Goal: Task Accomplishment & Management: Use online tool/utility

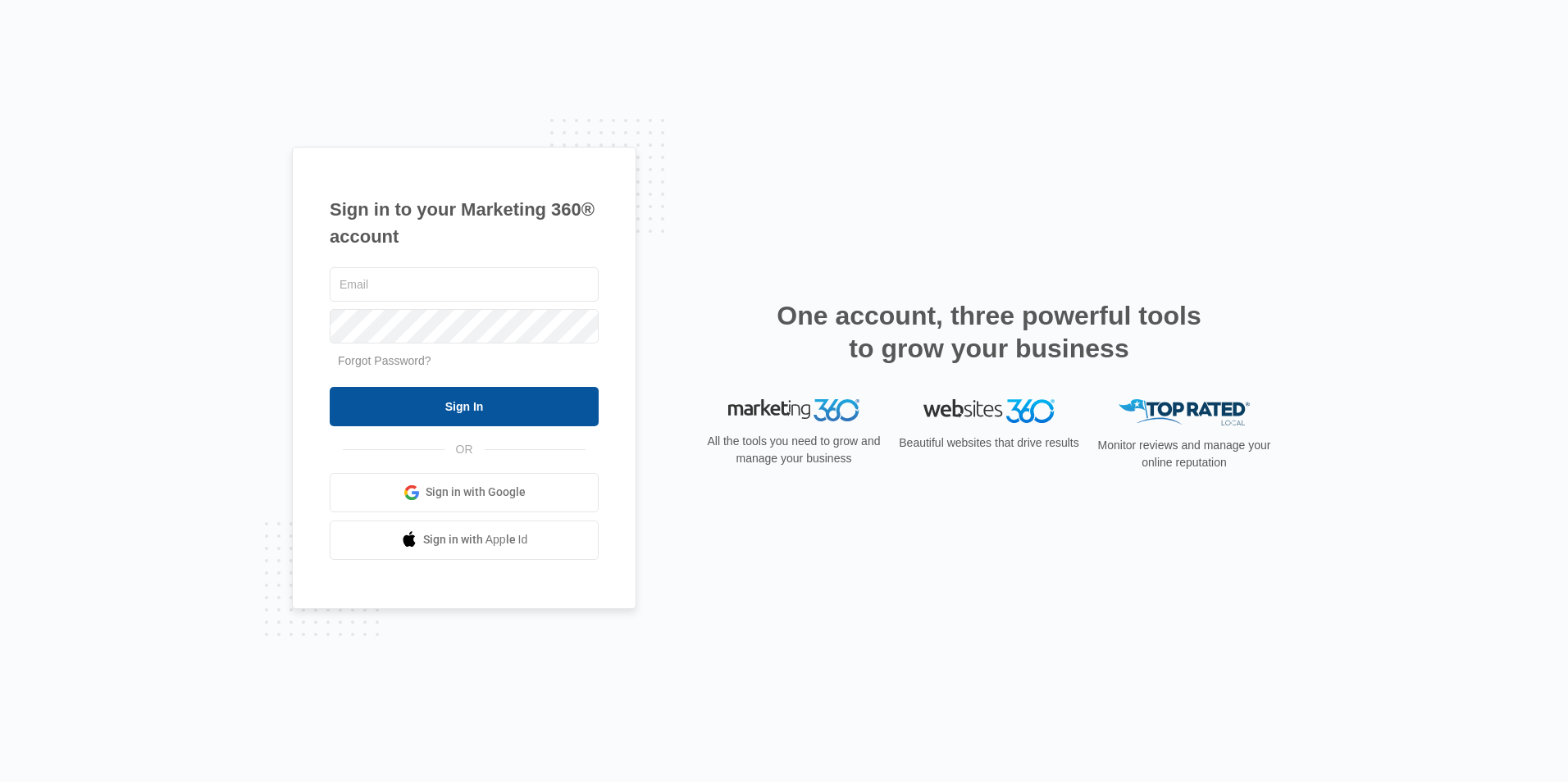
type input "[PERSON_NAME][EMAIL_ADDRESS][DOMAIN_NAME]"
click at [446, 402] on input "Sign In" at bounding box center [464, 406] width 269 height 40
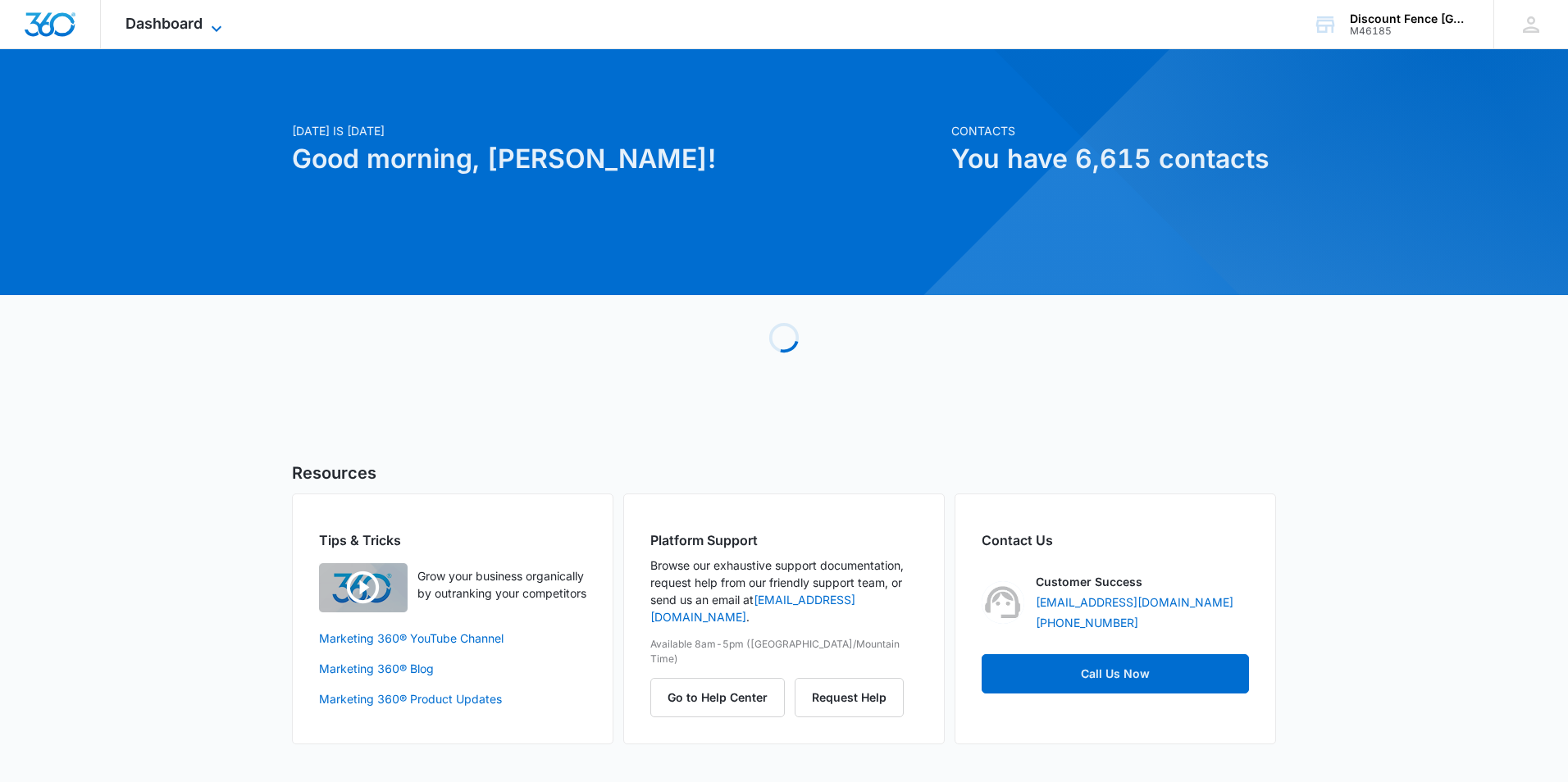
click at [177, 27] on span "Dashboard" at bounding box center [164, 23] width 77 height 17
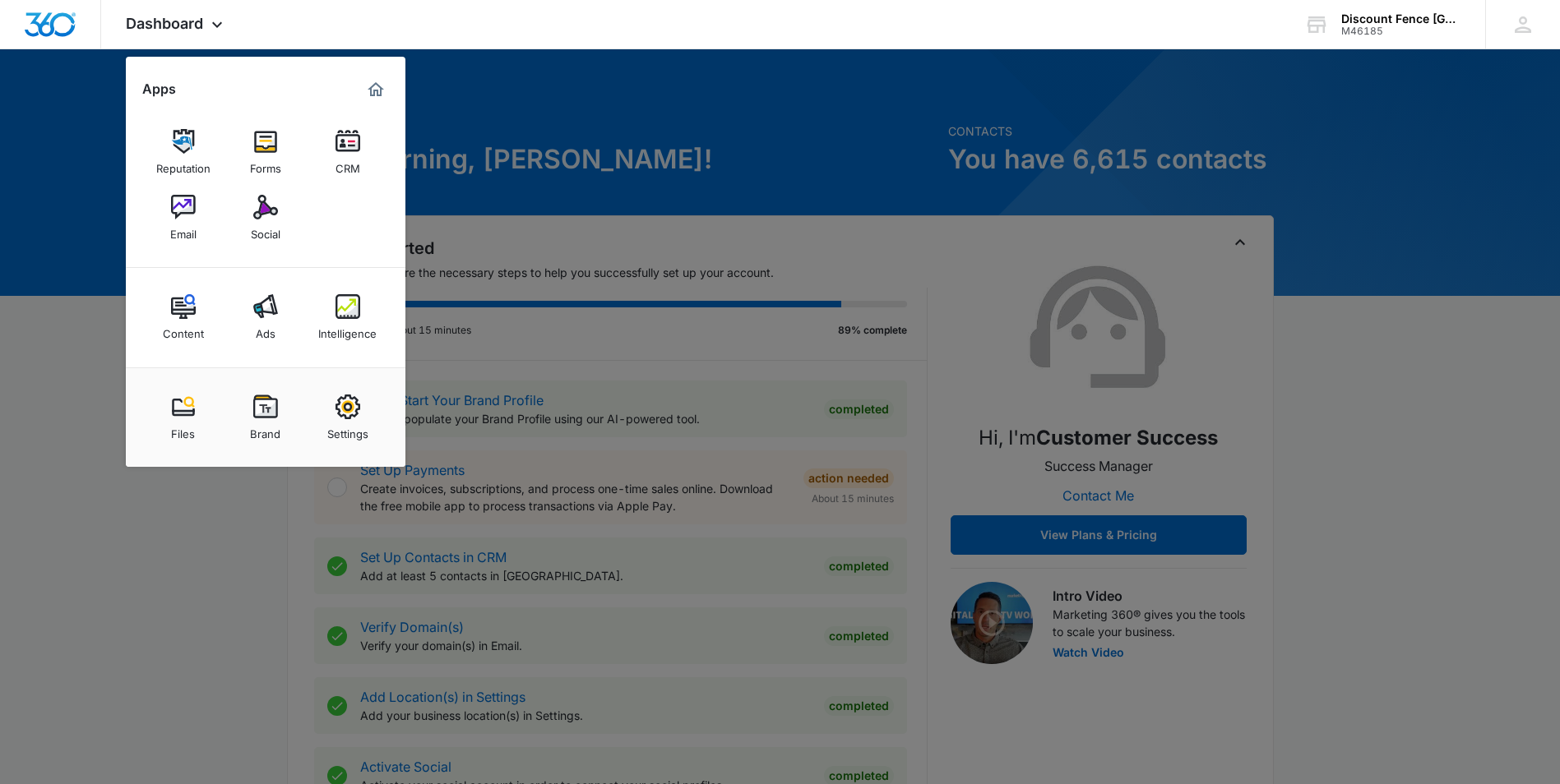
click at [356, 317] on img at bounding box center [348, 306] width 25 height 25
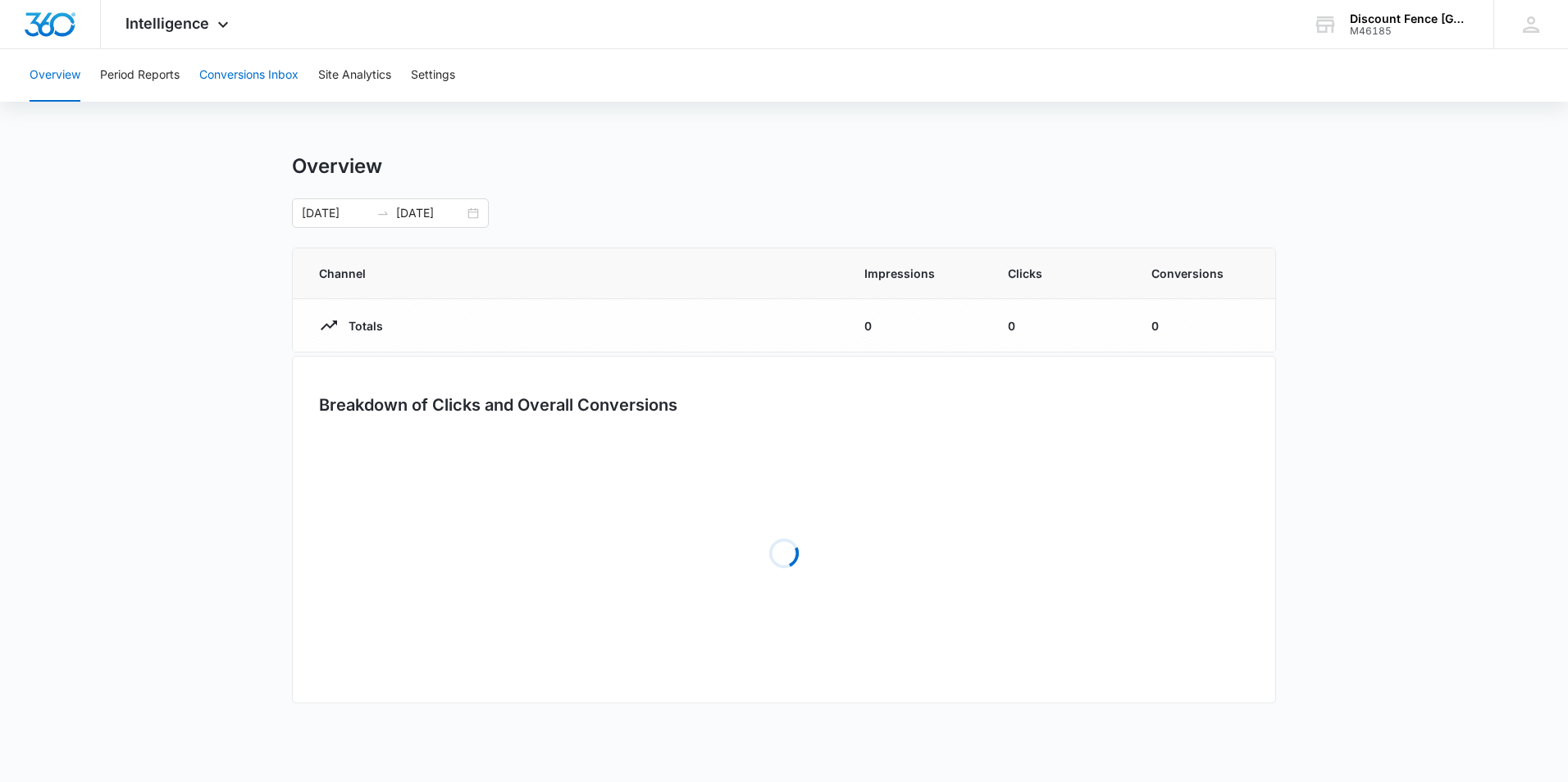
click at [268, 67] on button "Conversions Inbox" at bounding box center [249, 75] width 99 height 52
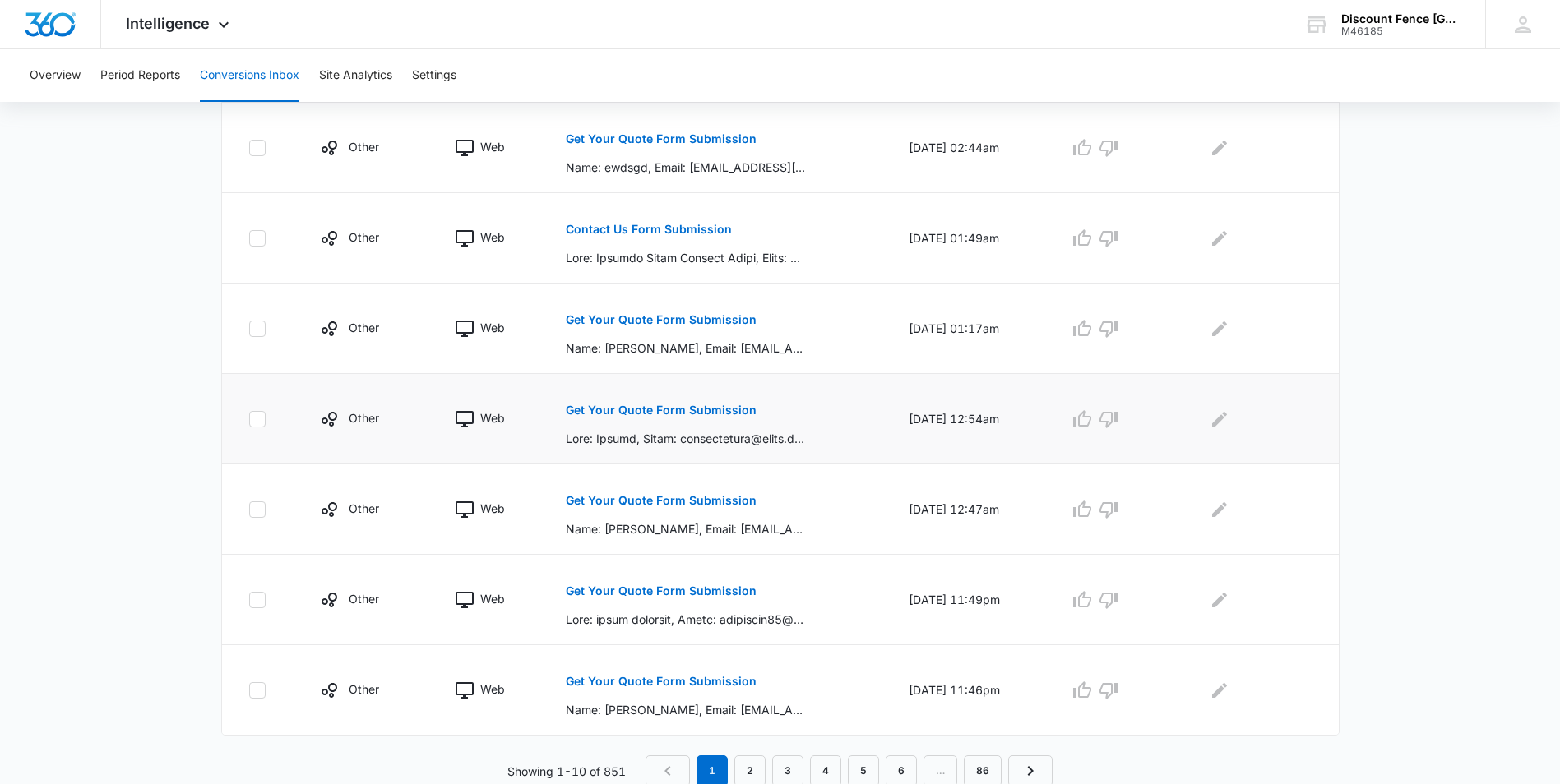
scroll to position [688, 0]
click at [795, 765] on link "3" at bounding box center [787, 769] width 31 height 31
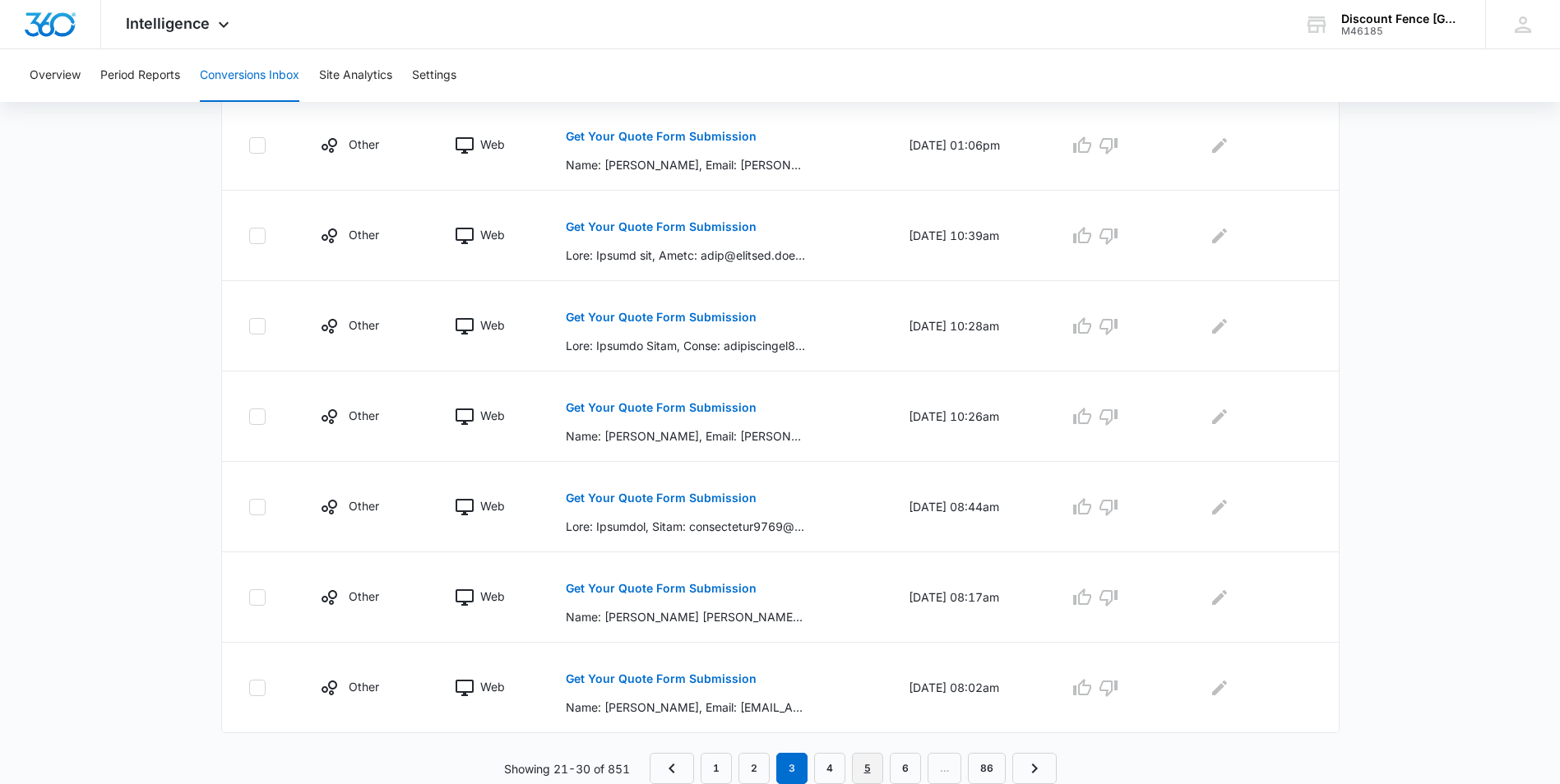
click at [879, 765] on link "5" at bounding box center [868, 769] width 31 height 31
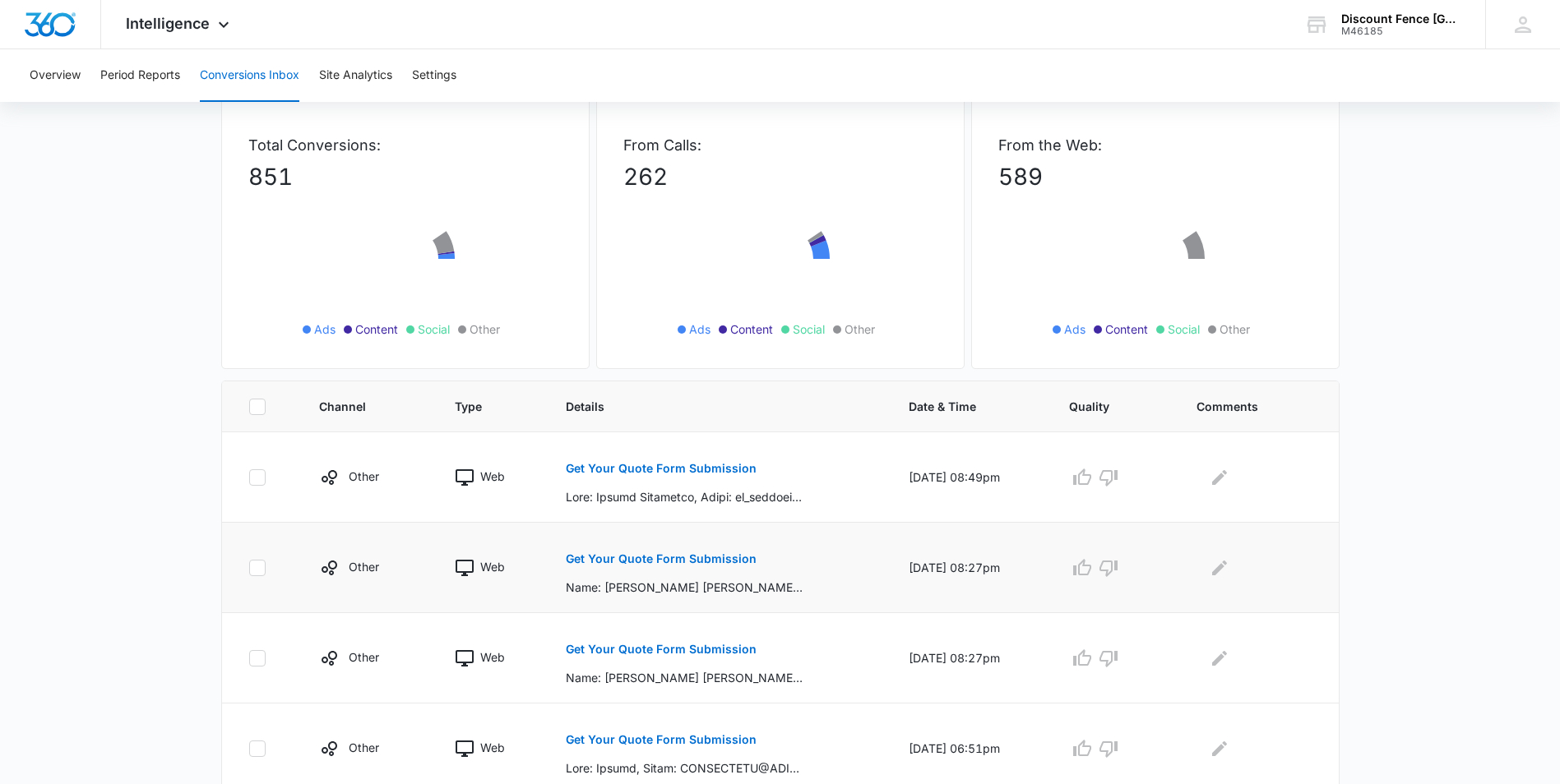
scroll to position [493, 0]
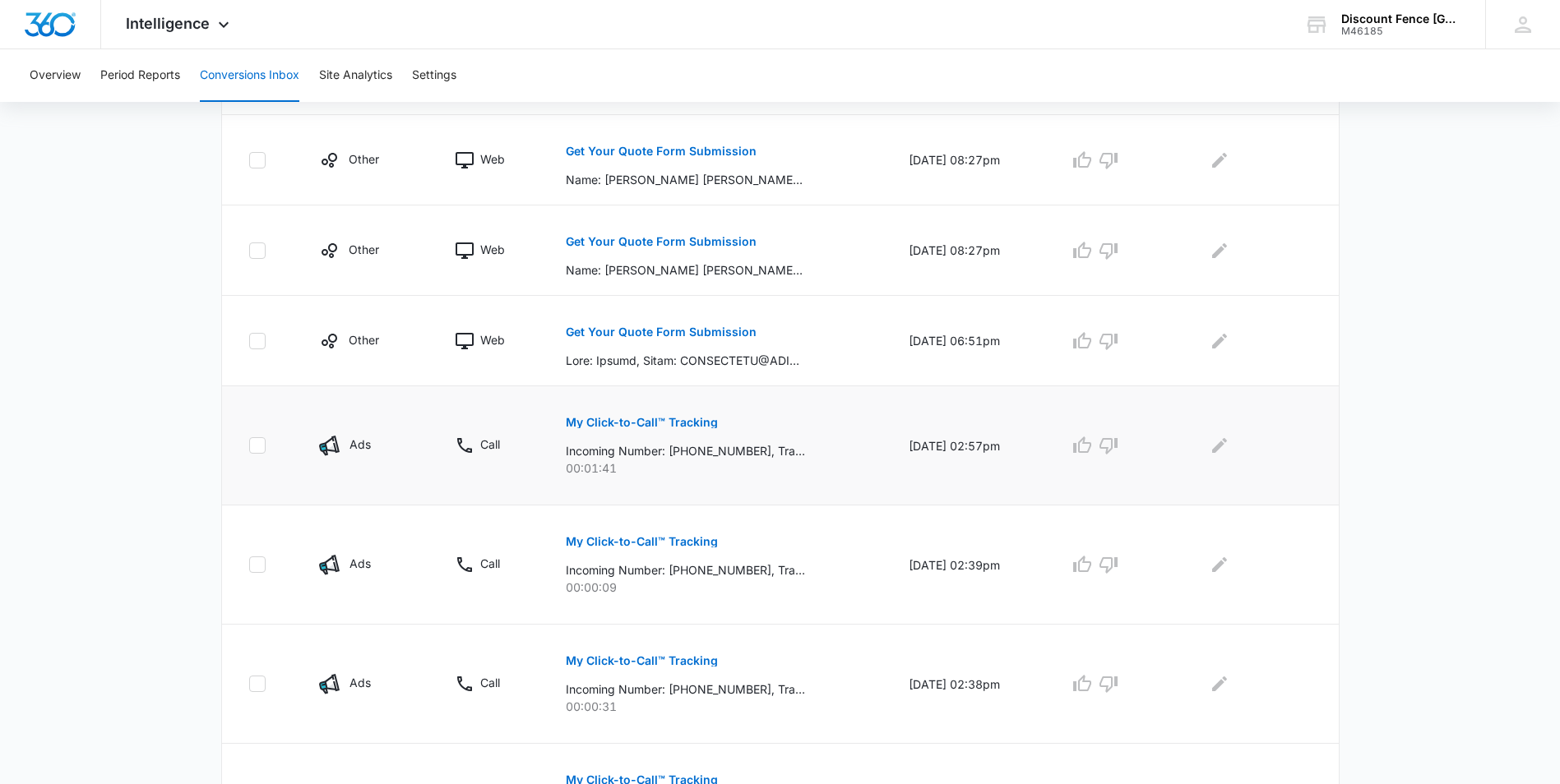
click at [627, 461] on p "00:01:41" at bounding box center [718, 468] width 304 height 17
click at [633, 547] on button "My Click-to-Call™ Tracking" at bounding box center [641, 541] width 152 height 40
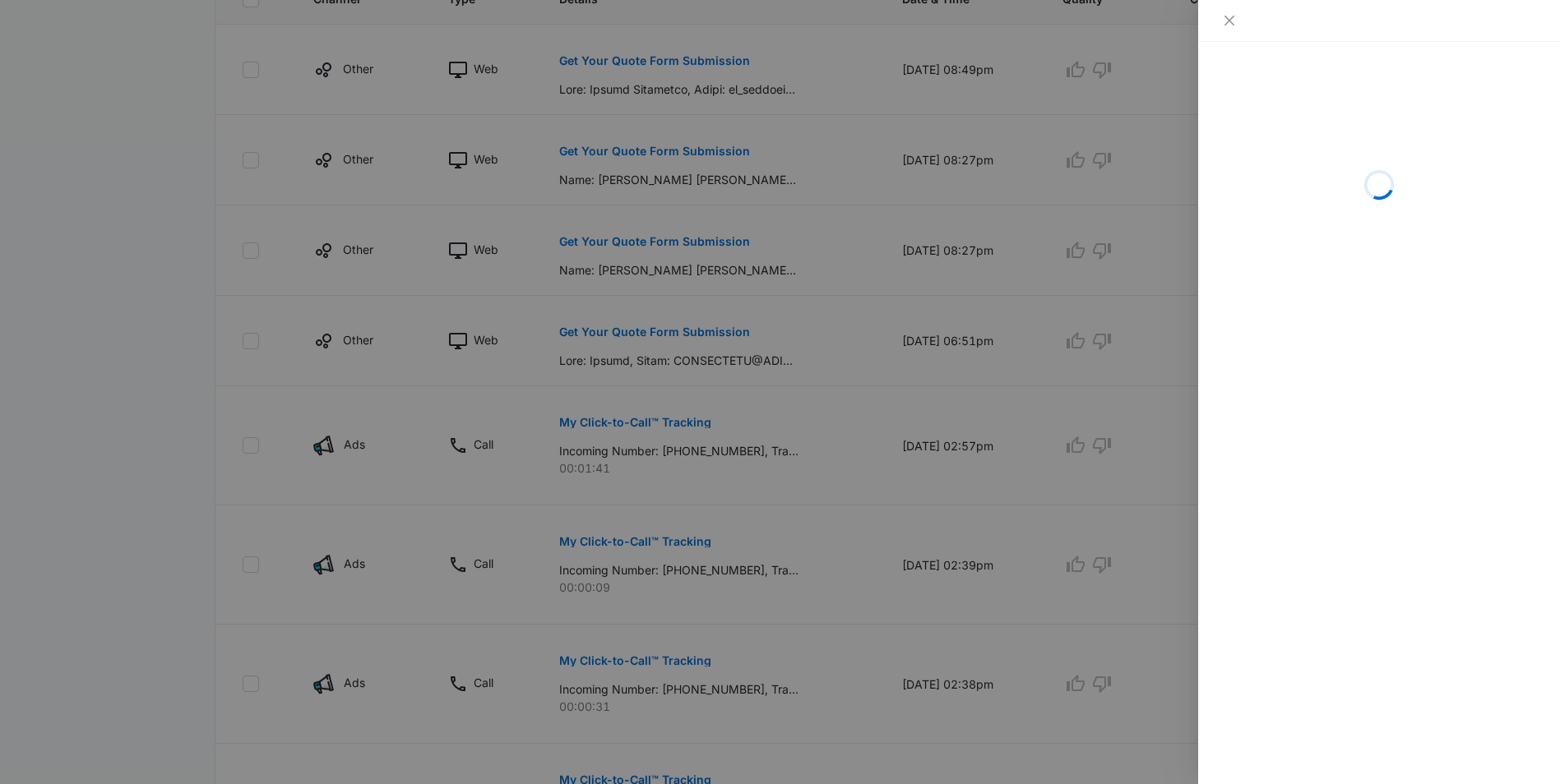
click at [1382, 375] on div "Loading" at bounding box center [1379, 413] width 362 height 742
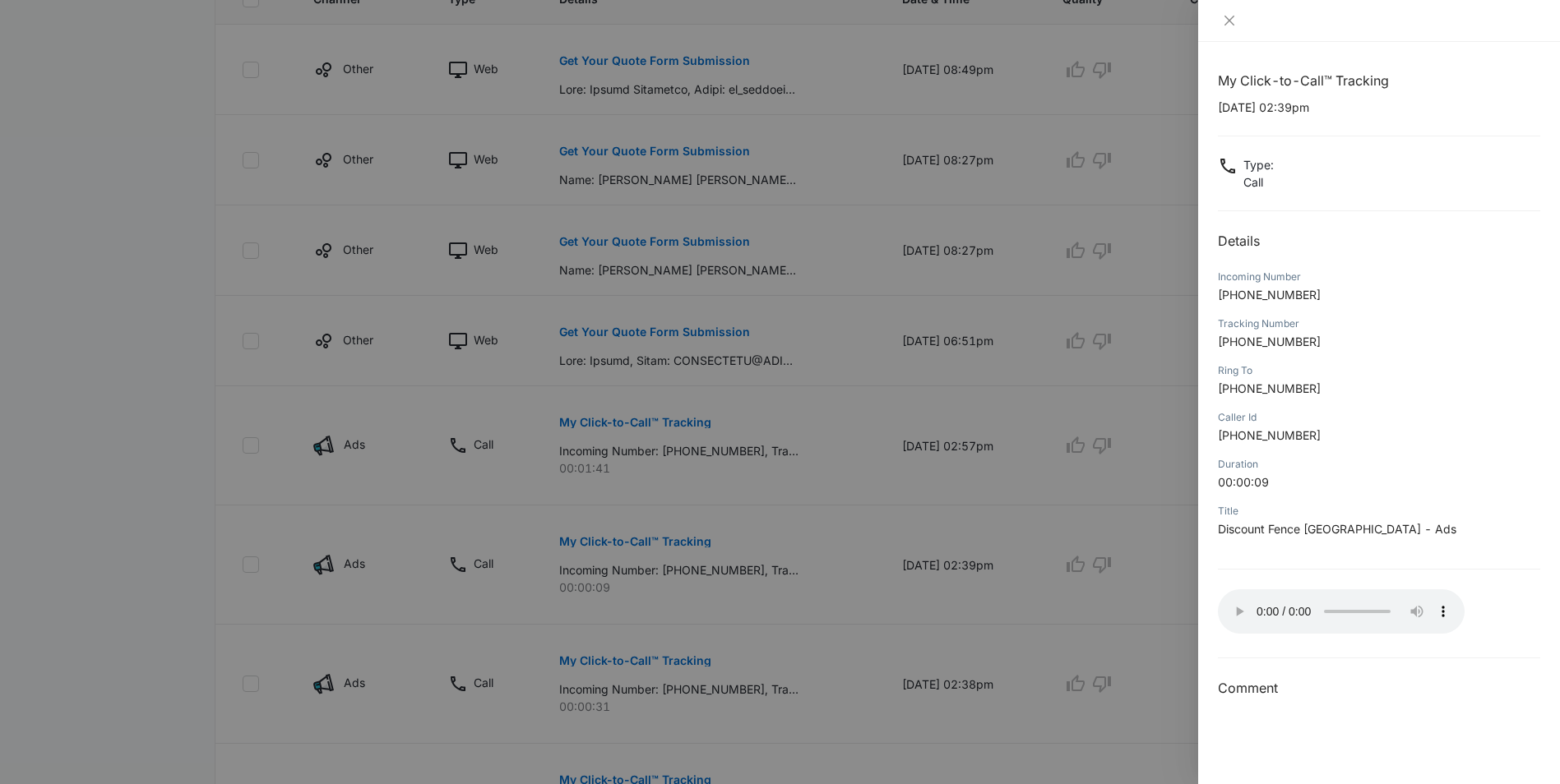
click at [1383, 415] on div "Caller Id" at bounding box center [1378, 417] width 322 height 15
click at [1481, 430] on p "[PHONE_NUMBER]" at bounding box center [1378, 435] width 322 height 17
click at [1369, 356] on div "Tracking Number [PHONE_NUMBER]" at bounding box center [1378, 338] width 322 height 46
click at [1177, 184] on div at bounding box center [780, 392] width 1560 height 784
